Goal: Information Seeking & Learning: Learn about a topic

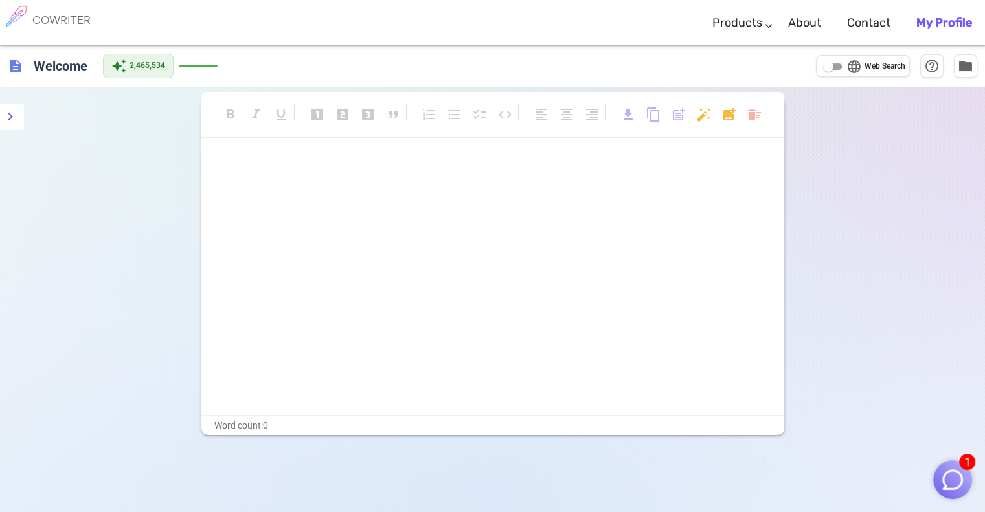
click at [961, 475] on img "button" at bounding box center [952, 480] width 25 height 25
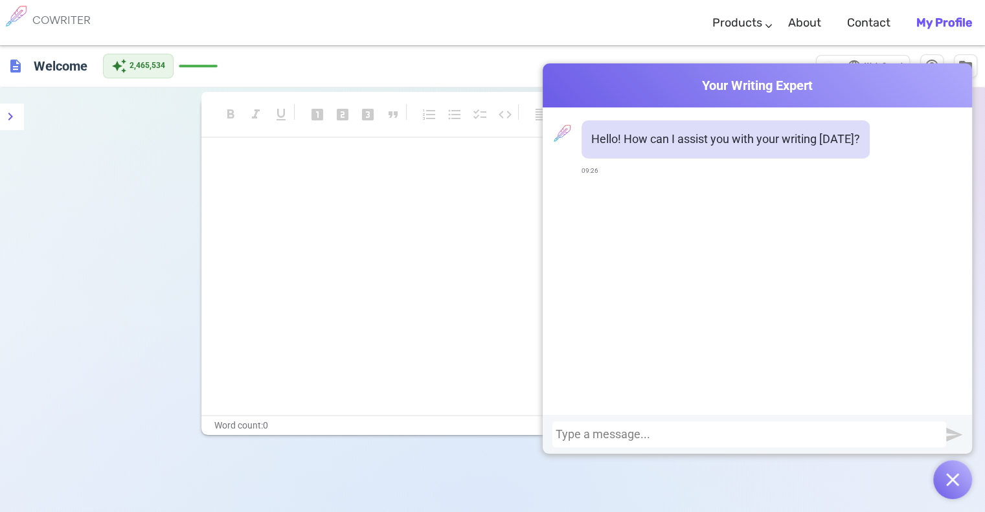
click at [881, 429] on div at bounding box center [749, 434] width 387 height 13
click at [855, 437] on div "prepare 10 behavioural competency interview questions?" at bounding box center [749, 434] width 387 height 13
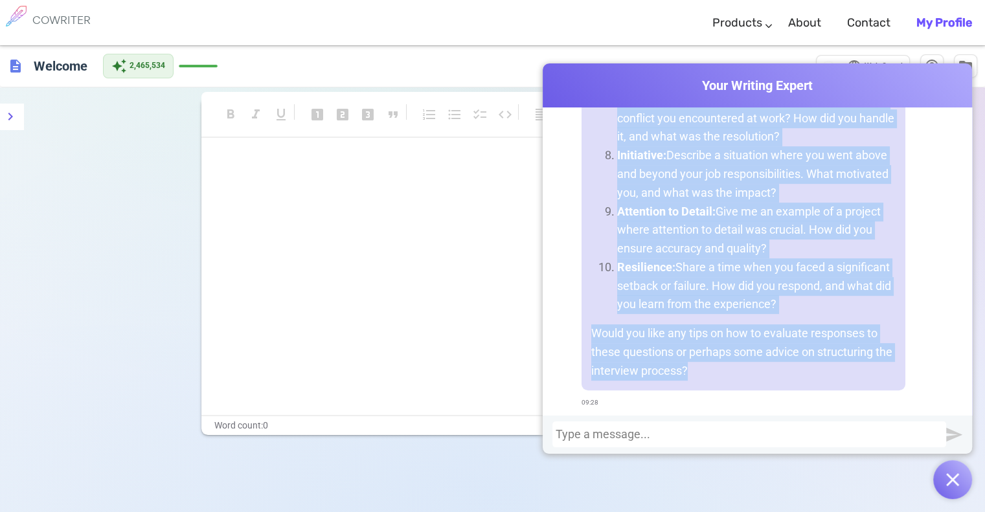
scroll to position [624, 0]
drag, startPoint x: 616, startPoint y: 170, endPoint x: 801, endPoint y: 305, distance: 228.5
click at [801, 305] on ol "Adaptability: Can you tell me about a time when you had to adjust to a signific…" at bounding box center [743, 22] width 304 height 578
copy ol "Adaptability: Can you tell me about a time when you had to adjust to a signific…"
